Goal: Task Accomplishment & Management: Manage account settings

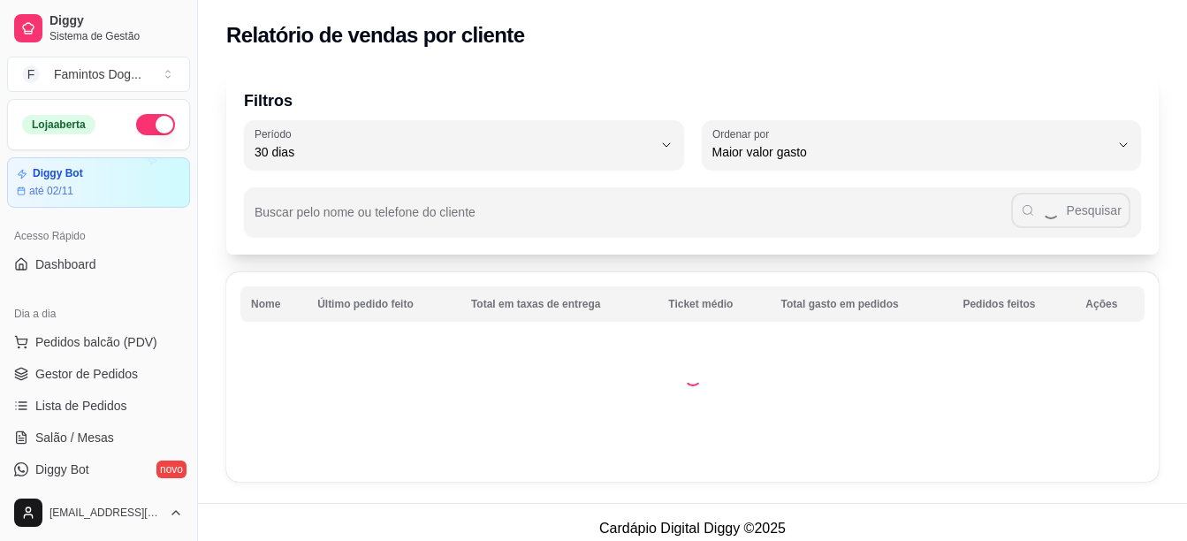
select select "30"
select select "HIGHEST_TOTAL_SPENT_WITH_ORDERS"
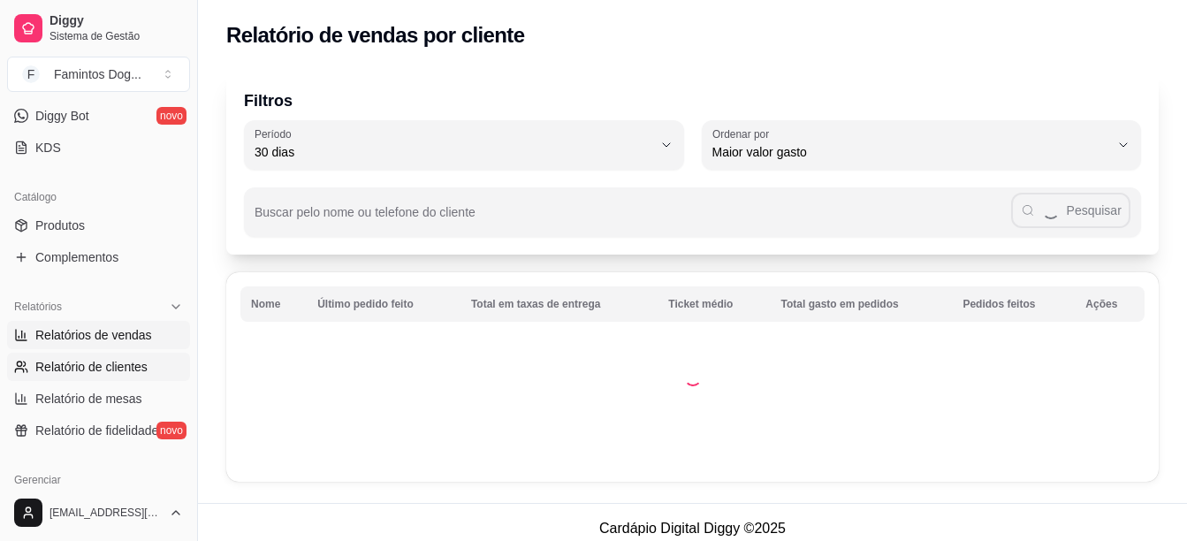
click at [103, 333] on span "Relatórios de vendas" at bounding box center [93, 335] width 117 height 18
select select "ALL"
select select "0"
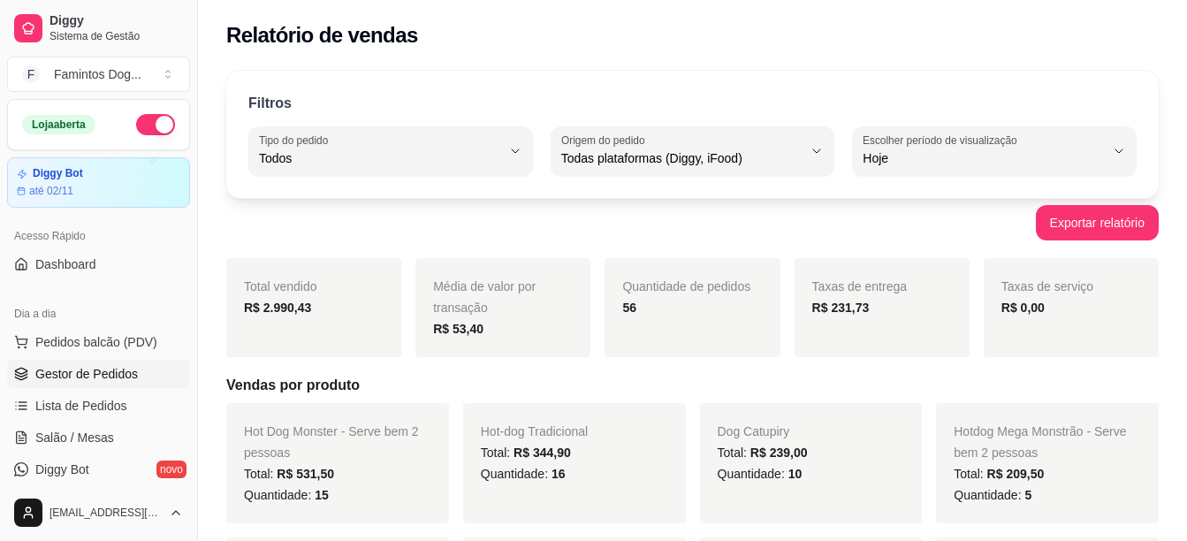
click at [123, 368] on span "Gestor de Pedidos" at bounding box center [86, 374] width 103 height 18
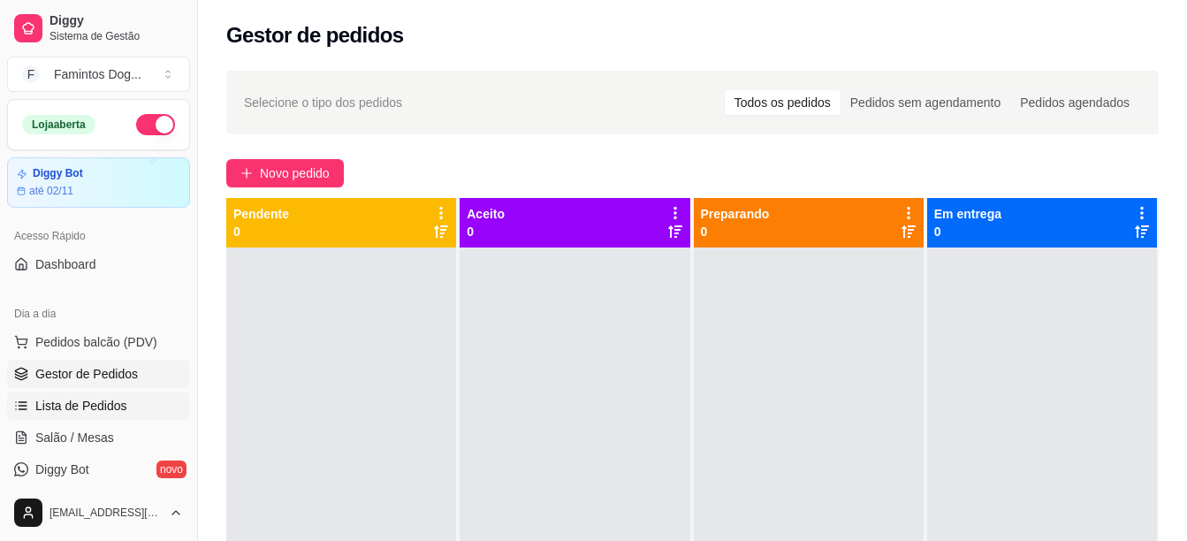
click at [64, 396] on link "Lista de Pedidos" at bounding box center [98, 406] width 183 height 28
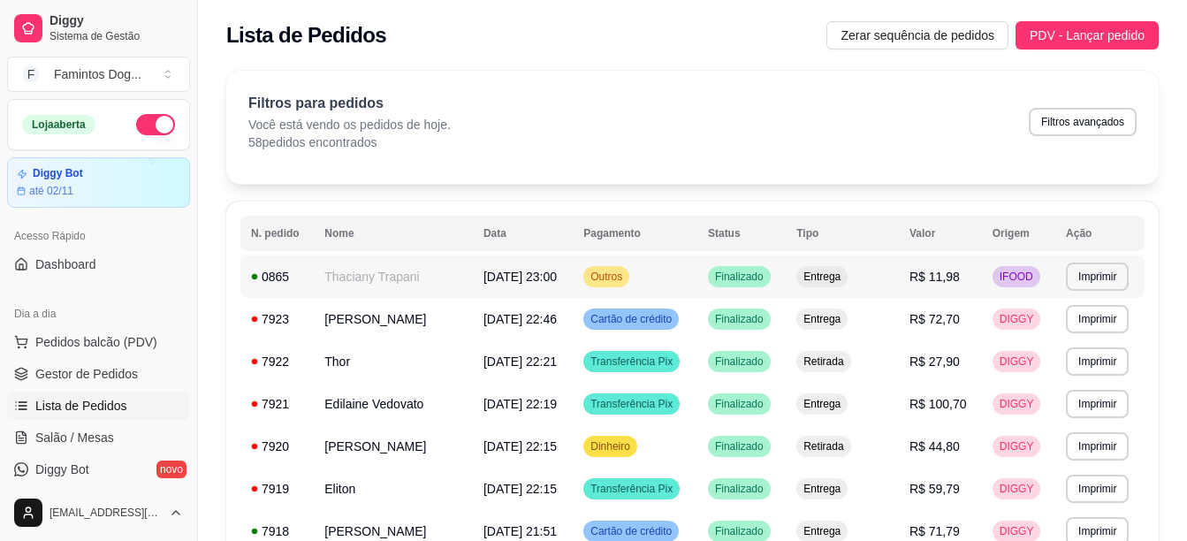
click at [354, 270] on td "Thaciany Trapani" at bounding box center [393, 276] width 159 height 42
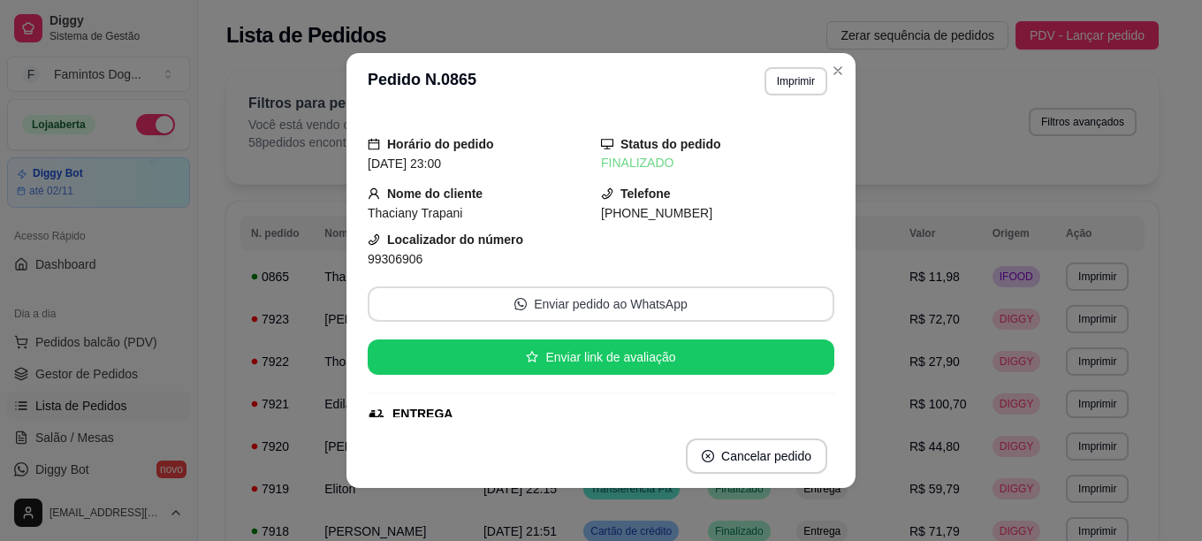
scroll to position [236, 0]
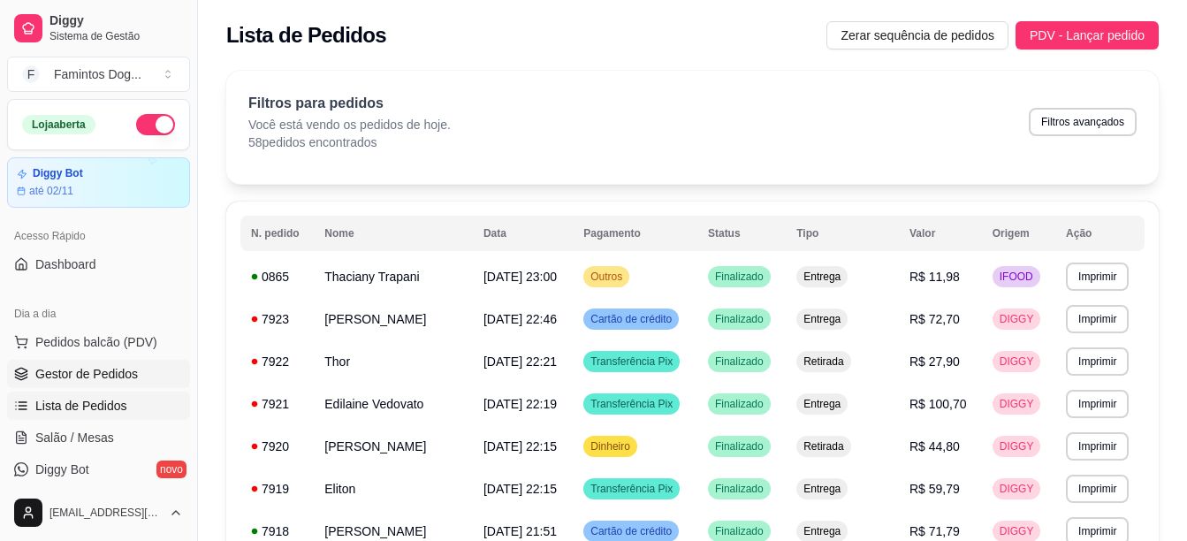
click at [100, 370] on span "Gestor de Pedidos" at bounding box center [86, 374] width 103 height 18
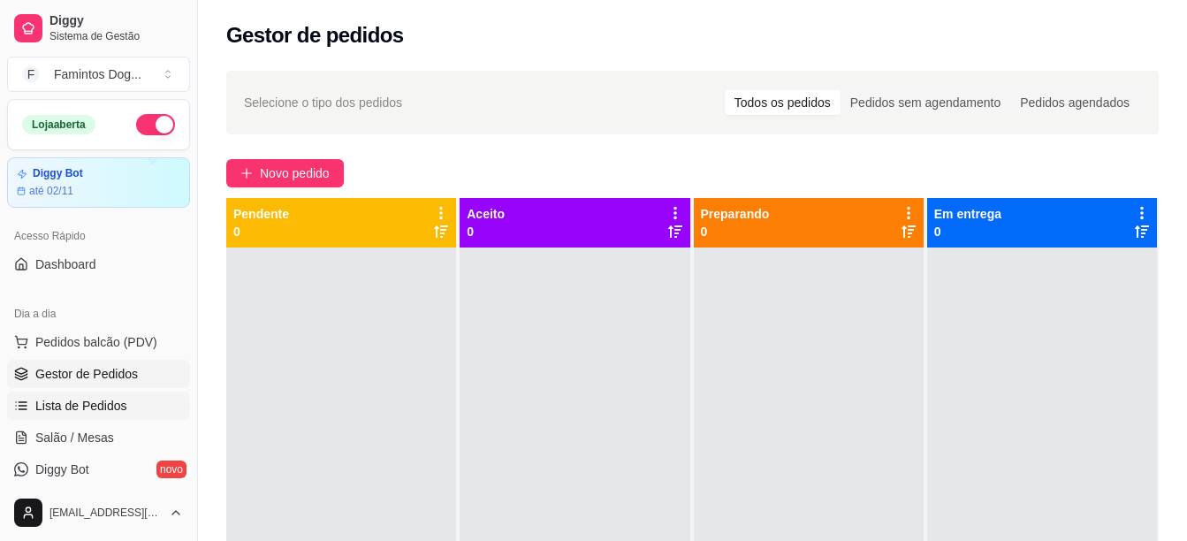
click at [112, 400] on span "Lista de Pedidos" at bounding box center [81, 406] width 92 height 18
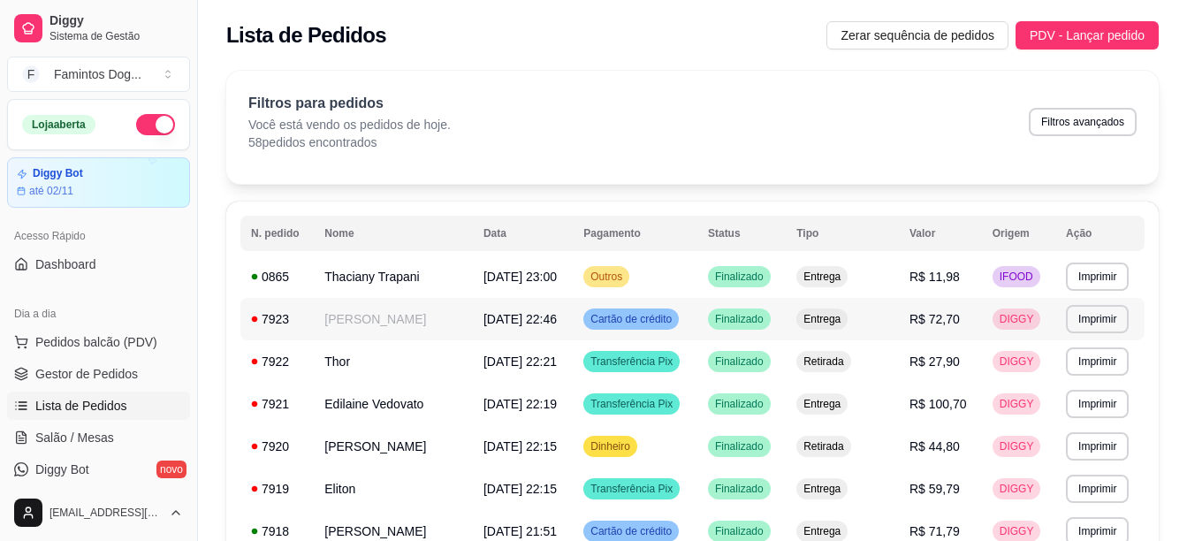
click at [446, 278] on td "Thaciany Trapani" at bounding box center [393, 276] width 159 height 42
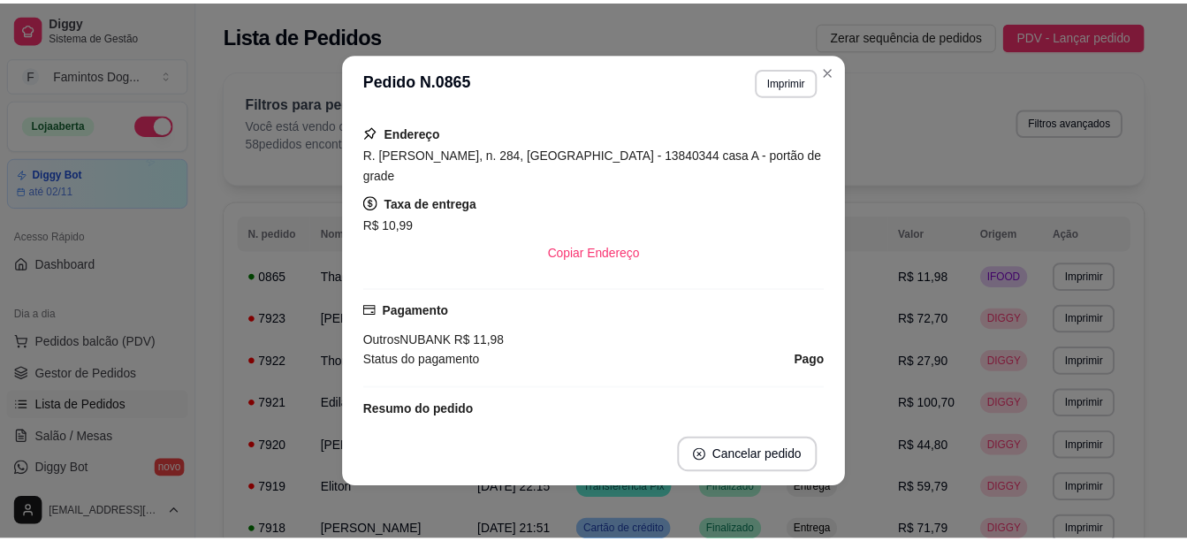
scroll to position [313, 0]
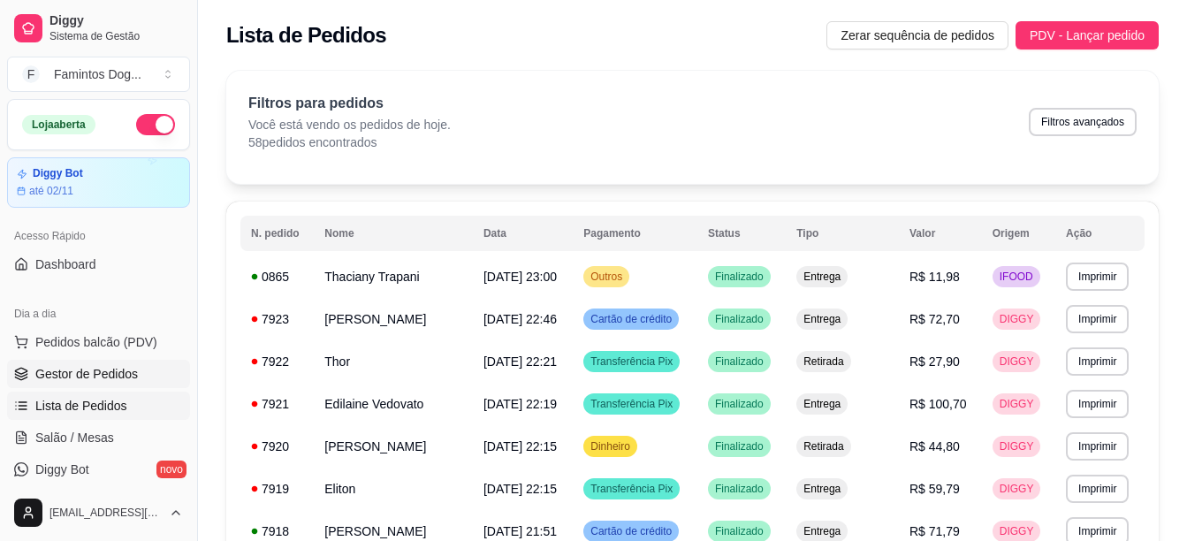
click at [36, 372] on span "Gestor de Pedidos" at bounding box center [86, 374] width 103 height 18
